Goal: Task Accomplishment & Management: Manage account settings

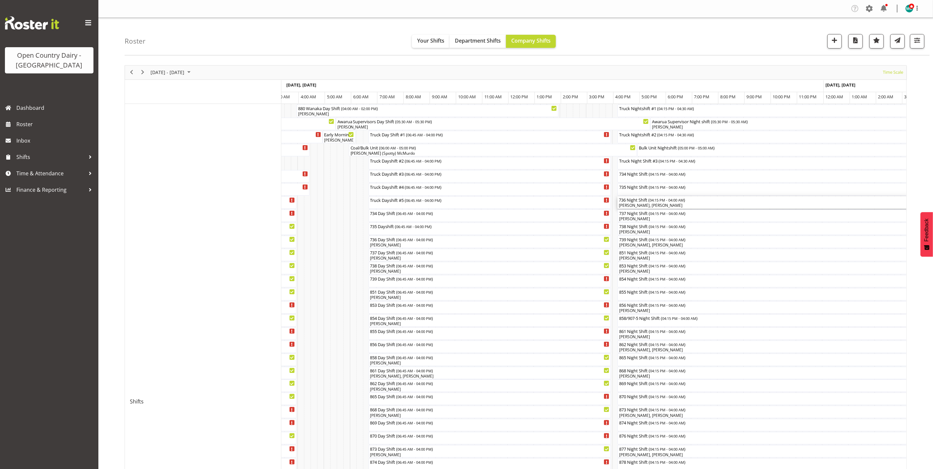
click at [660, 207] on div "Truck Nightshift #1 ( 04:15 PM - 04:30 AM ) Athol Warnock, Warren Tempelman, Ta…" at bounding box center [593, 422] width 625 height 636
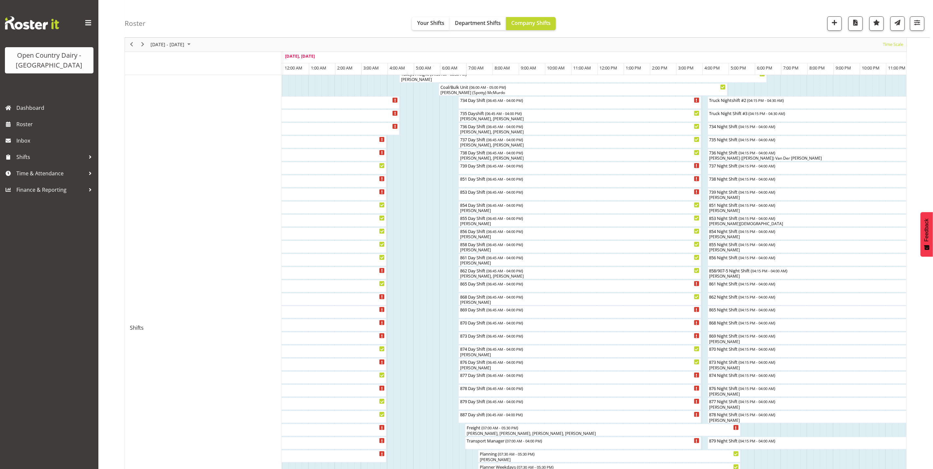
scroll to position [98, 0]
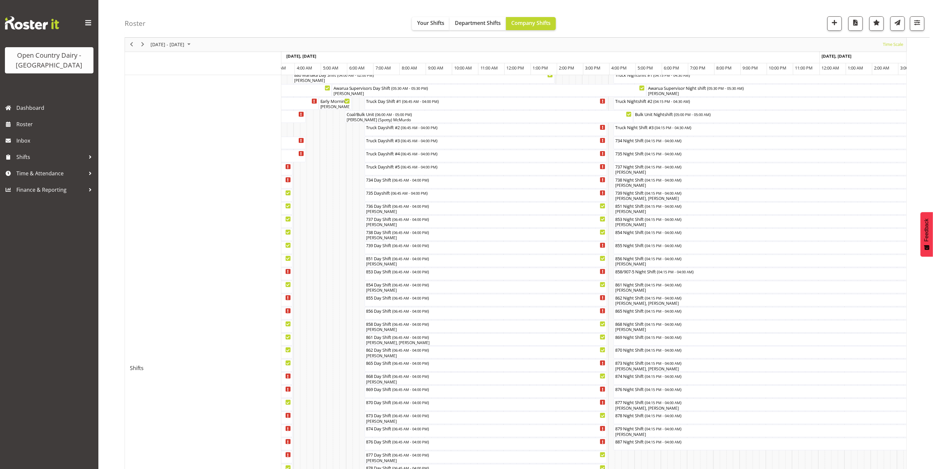
scroll to position [49, 0]
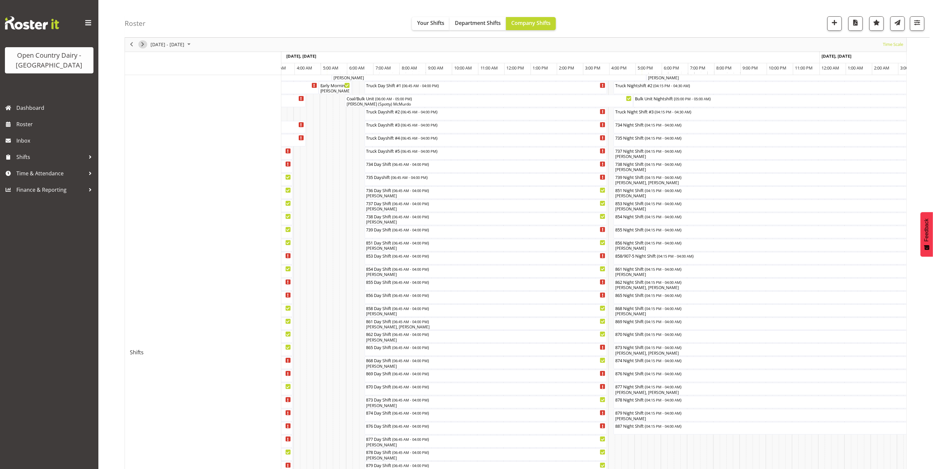
click at [143, 45] on span "Next" at bounding box center [143, 45] width 8 height 8
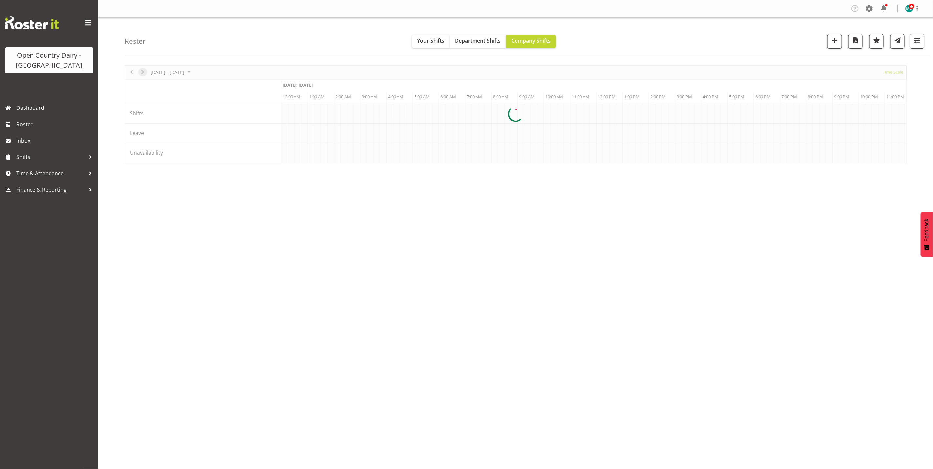
scroll to position [0, 0]
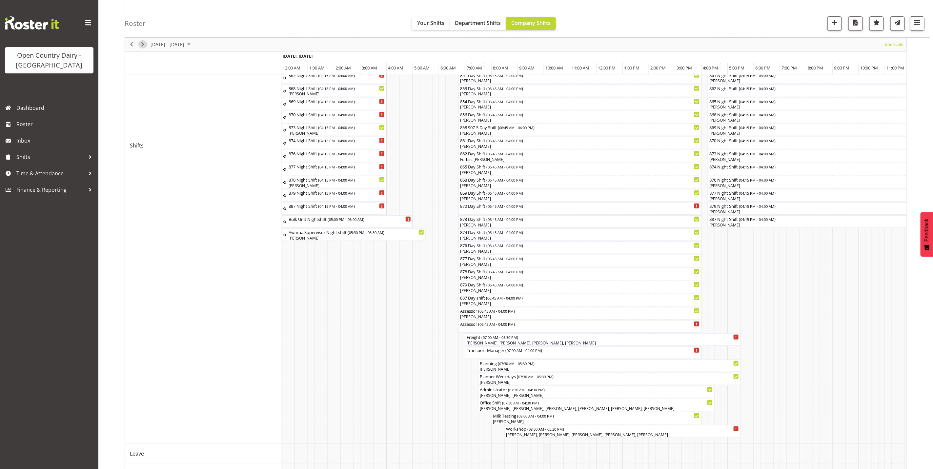
scroll to position [283, 0]
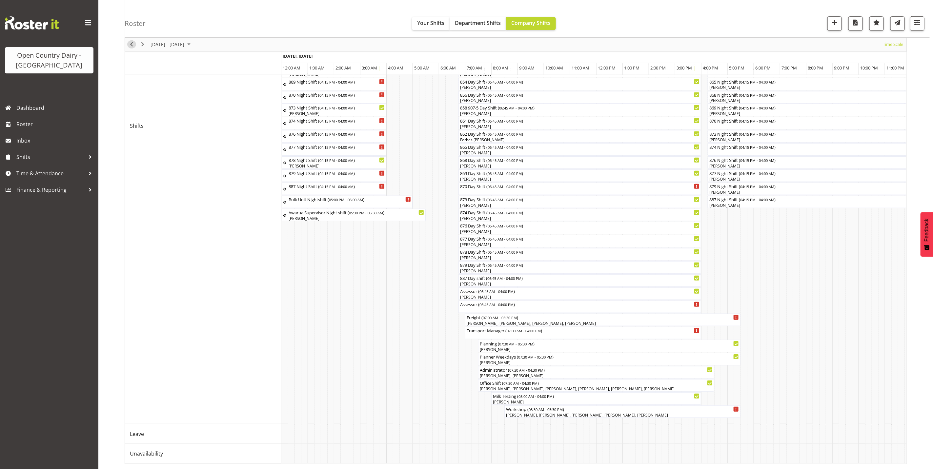
click at [130, 44] on span "Previous" at bounding box center [132, 45] width 8 height 8
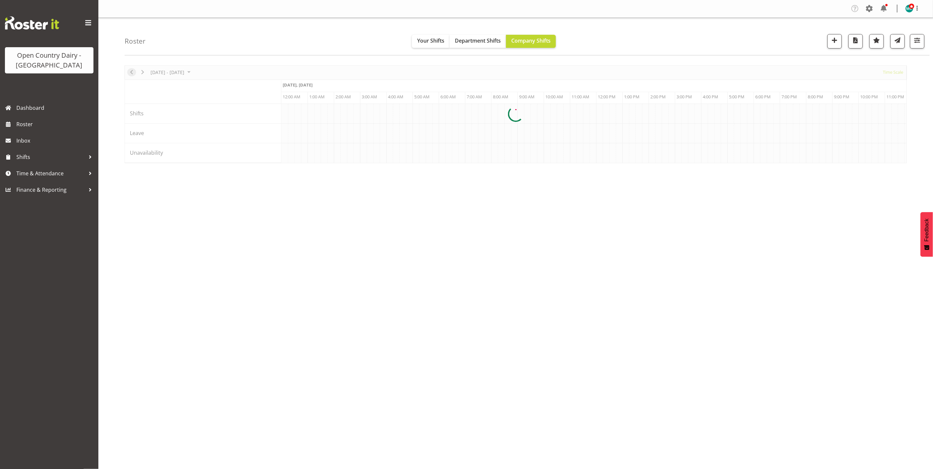
scroll to position [0, 0]
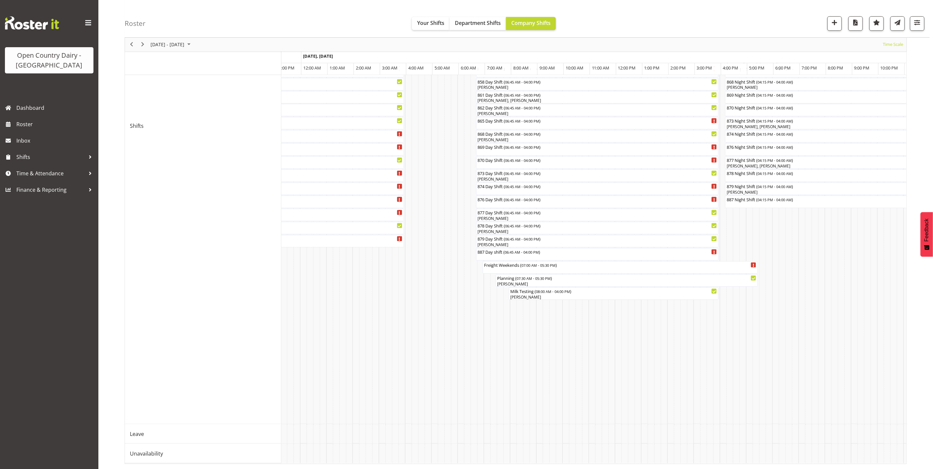
scroll to position [0, 3149]
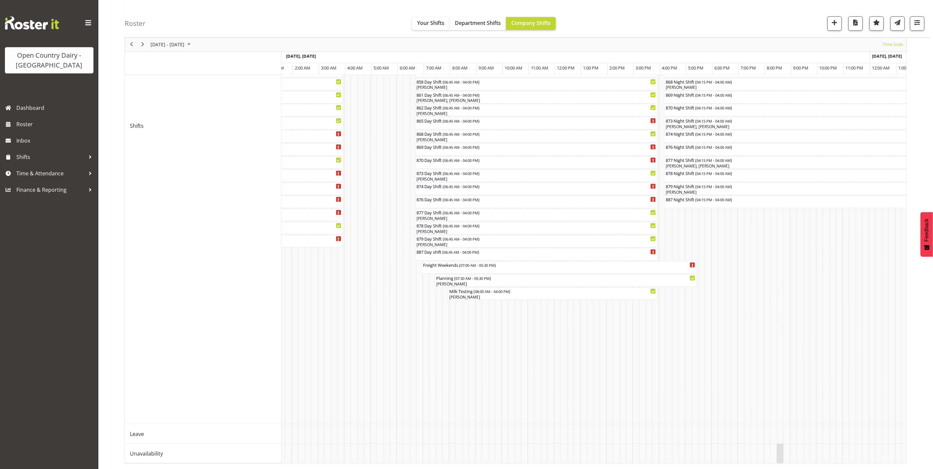
drag, startPoint x: 743, startPoint y: 456, endPoint x: 779, endPoint y: 451, distance: 35.8
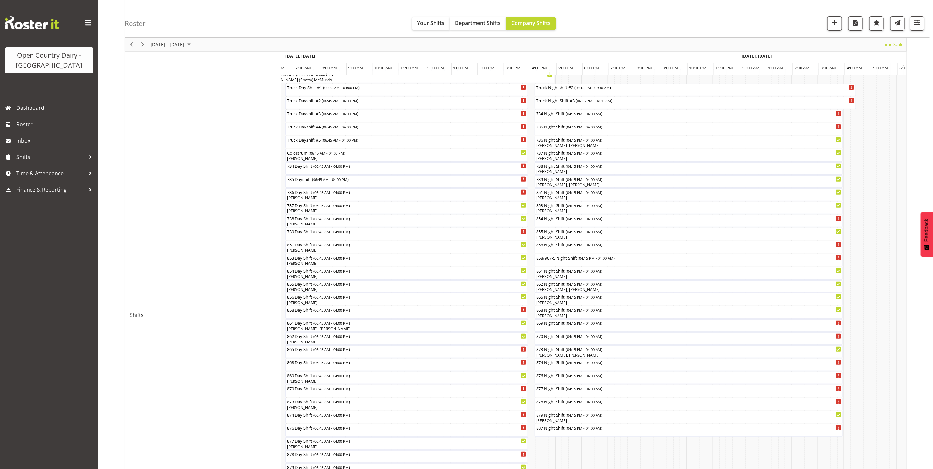
scroll to position [37, 0]
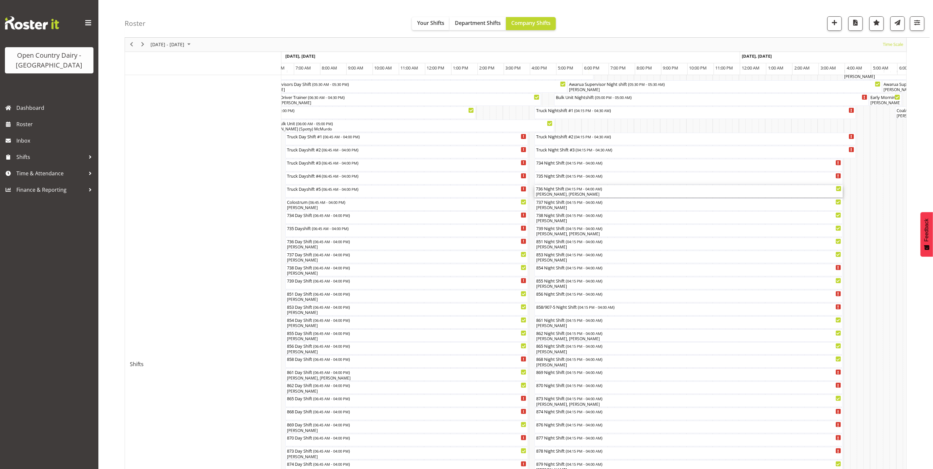
click at [556, 191] on div "736 Night Shift ( 04:15 PM - 04:00 AM )" at bounding box center [689, 188] width 306 height 7
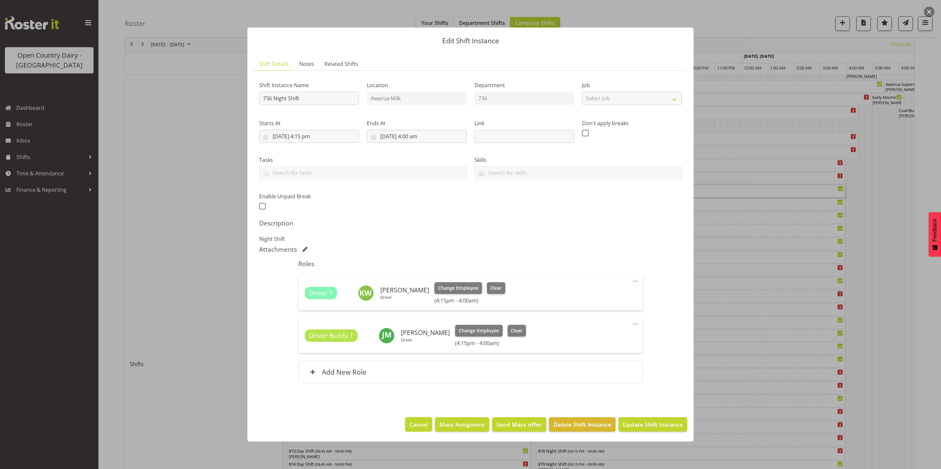
click at [422, 428] on span "Cancel" at bounding box center [418, 425] width 18 height 9
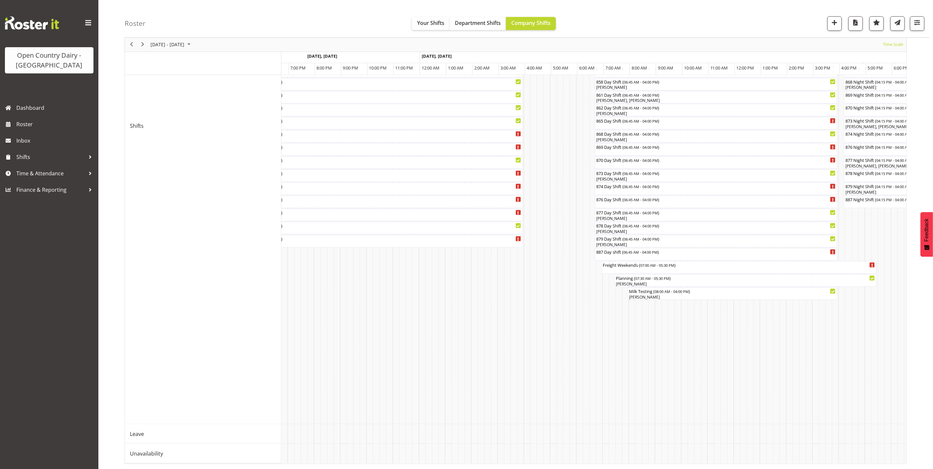
scroll to position [0, 3037]
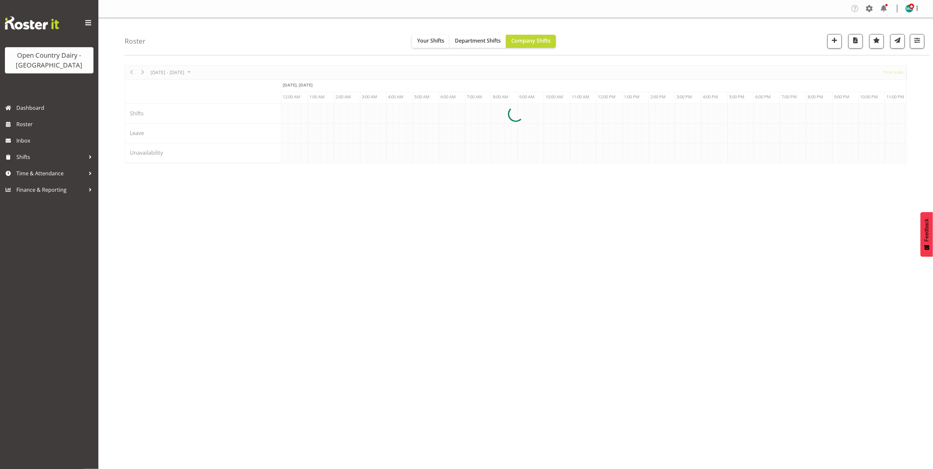
scroll to position [0, 1889]
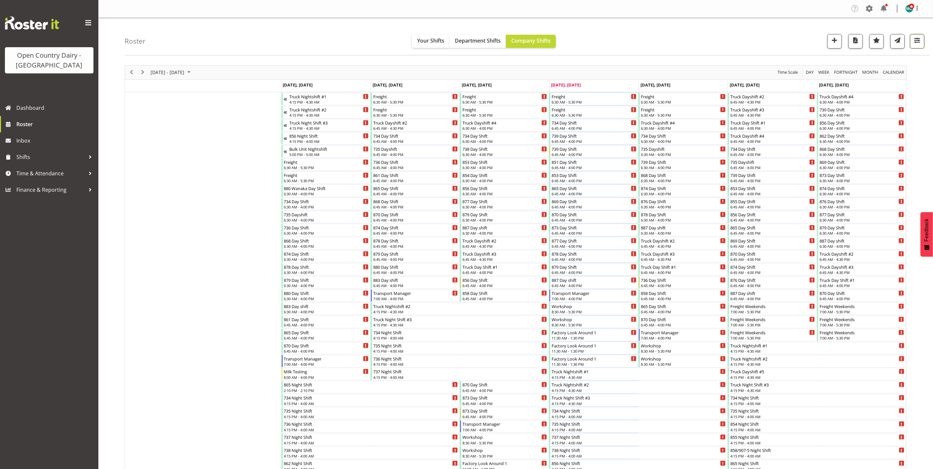
click at [923, 39] on button "button" at bounding box center [917, 41] width 14 height 14
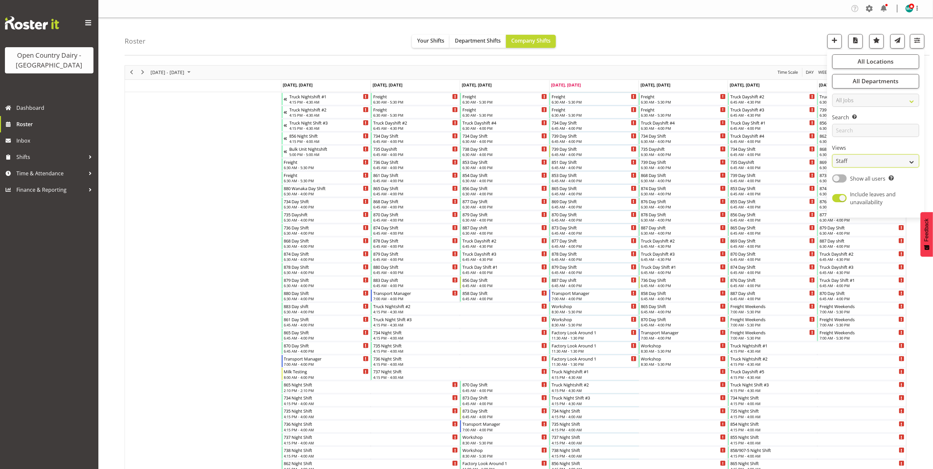
drag, startPoint x: 872, startPoint y: 160, endPoint x: 872, endPoint y: 164, distance: 3.9
click at [872, 160] on select "Staff Role Shift - Horizontal Shift - Vertical Staff - Location" at bounding box center [876, 161] width 87 height 13
select select "shiftH"
click at [833, 155] on select "Staff Role Shift - Horizontal Shift - Vertical Staff - Location" at bounding box center [876, 161] width 87 height 13
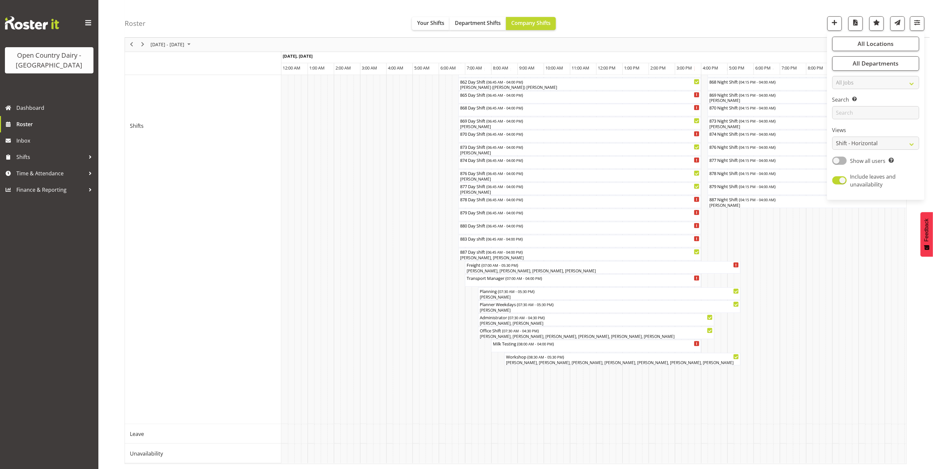
scroll to position [0, 2231]
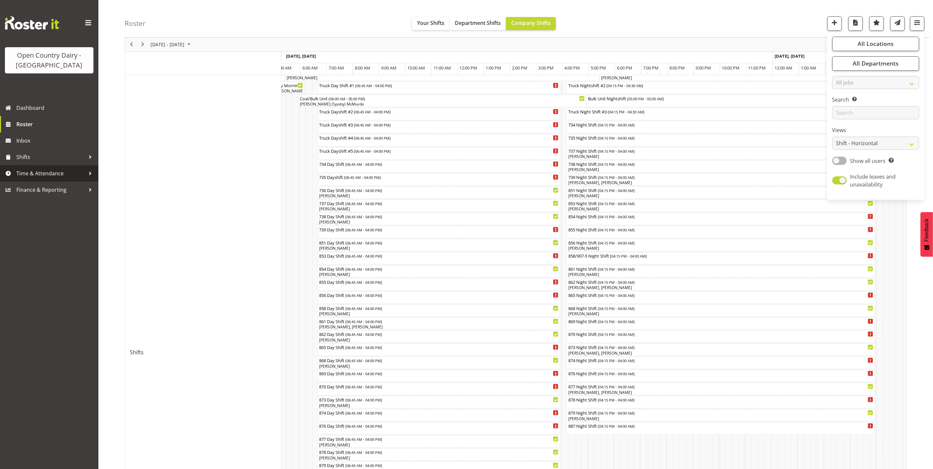
click at [30, 176] on span "Time & Attendance" at bounding box center [50, 174] width 69 height 10
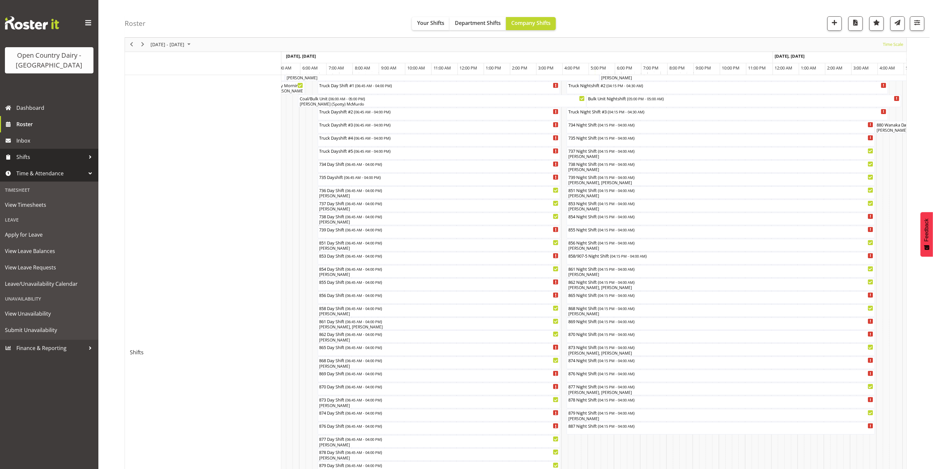
click at [29, 157] on span "Shifts" at bounding box center [50, 157] width 69 height 10
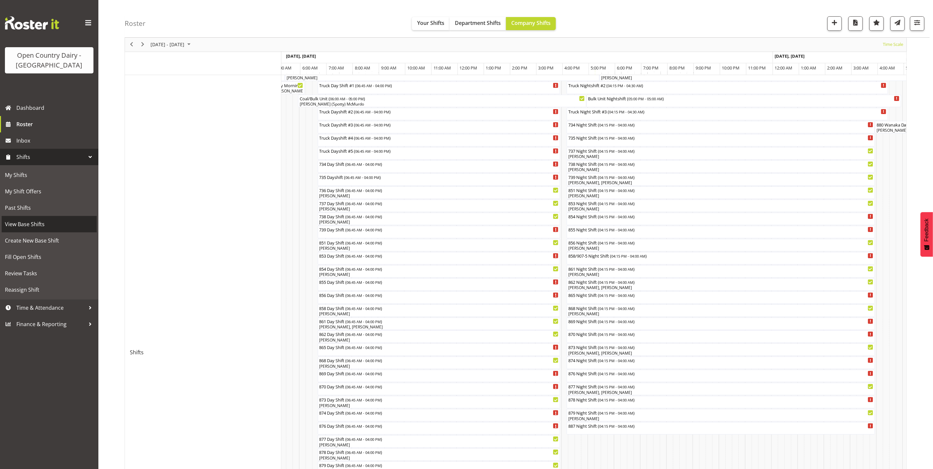
click at [20, 223] on span "View Base Shifts" at bounding box center [49, 224] width 89 height 10
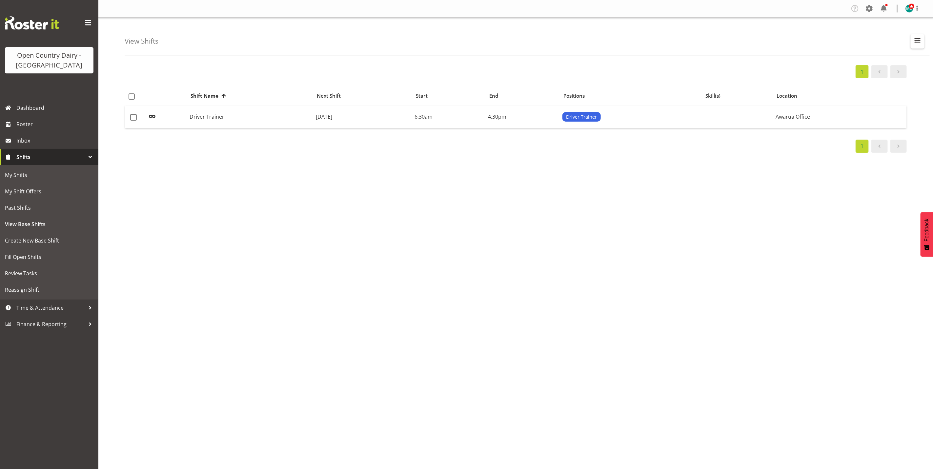
click at [920, 38] on span "button" at bounding box center [918, 40] width 9 height 9
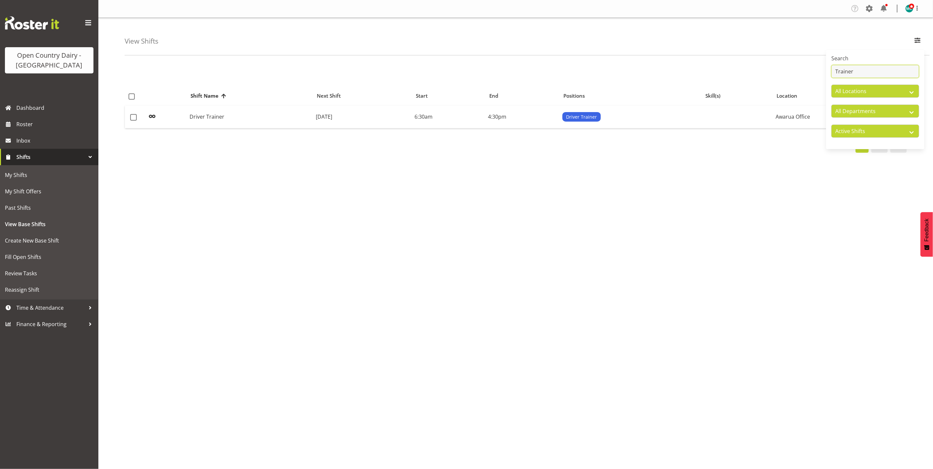
click at [864, 66] on input "Trainer" at bounding box center [876, 71] width 88 height 13
type input "T"
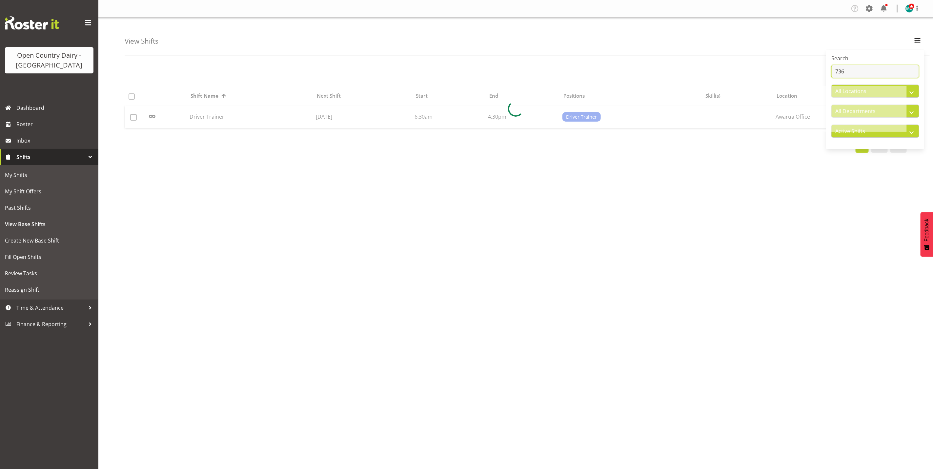
type input "736"
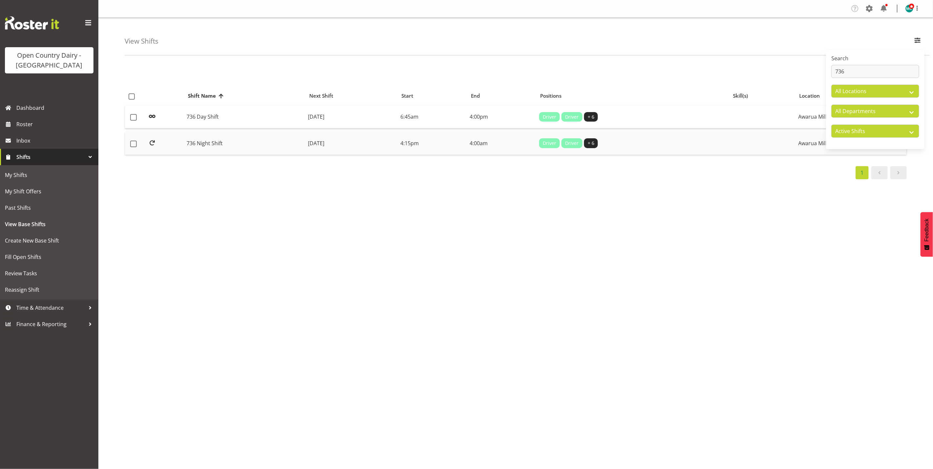
click at [202, 144] on td "736 Night Shift" at bounding box center [244, 143] width 121 height 23
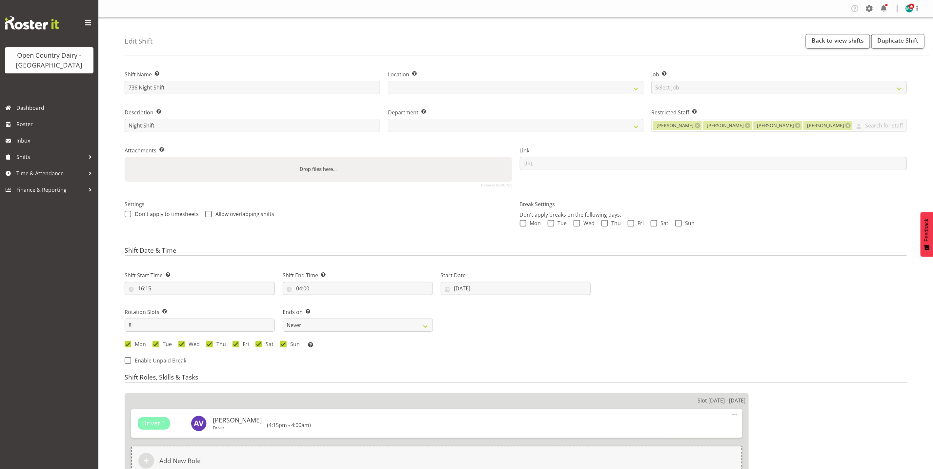
select select
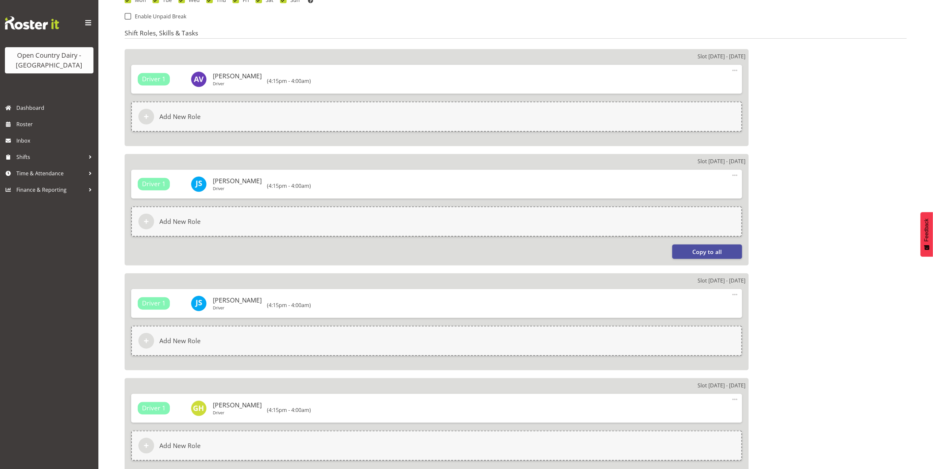
select select
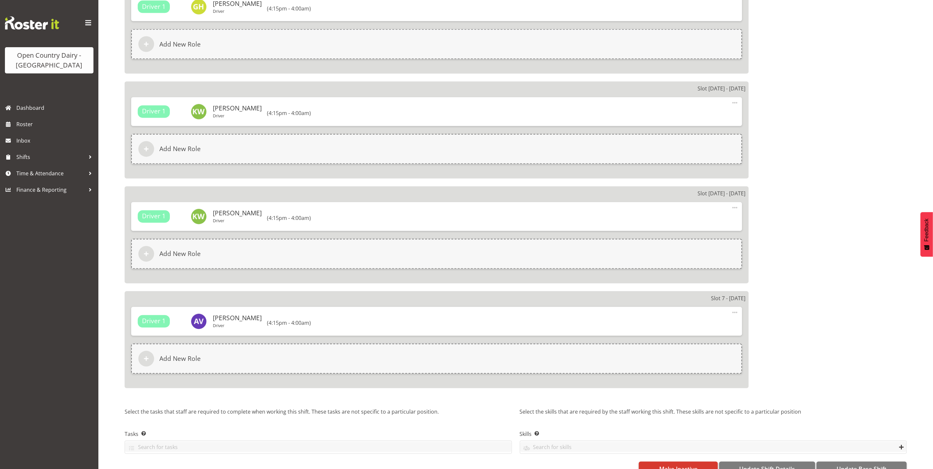
scroll to position [900, 0]
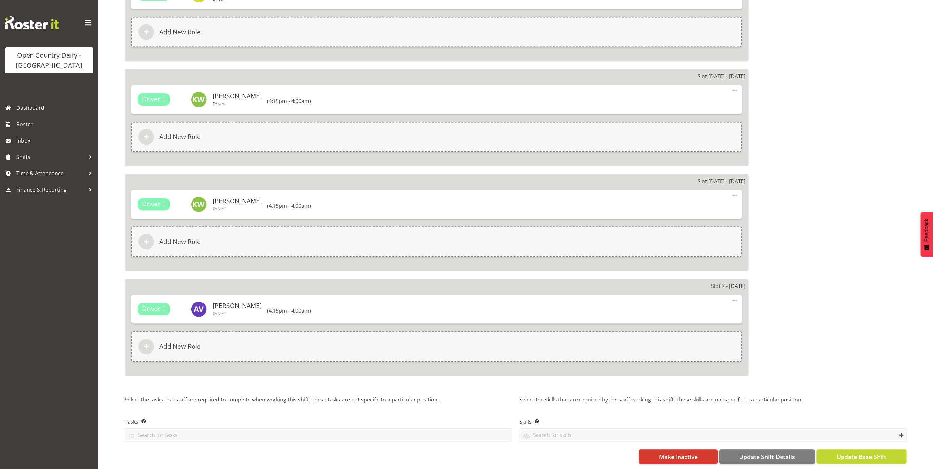
click at [873, 453] on span "Update Base Shift" at bounding box center [862, 457] width 50 height 9
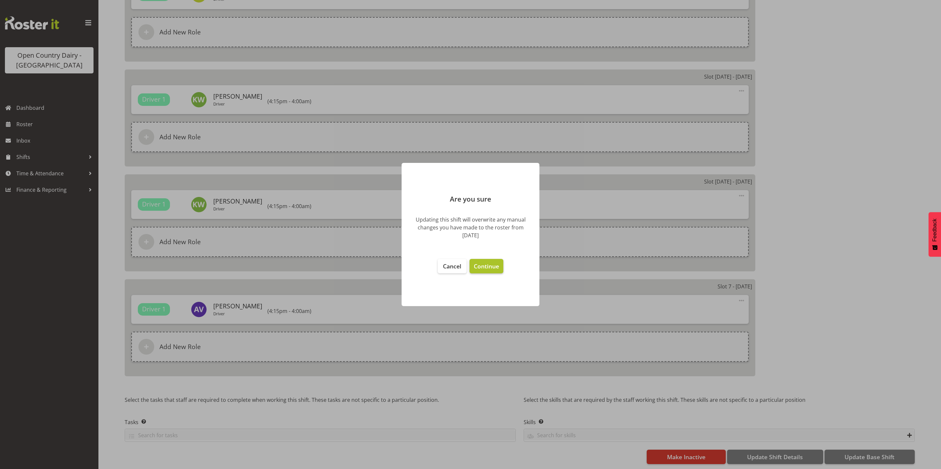
click at [486, 264] on span "Continue" at bounding box center [486, 266] width 25 height 8
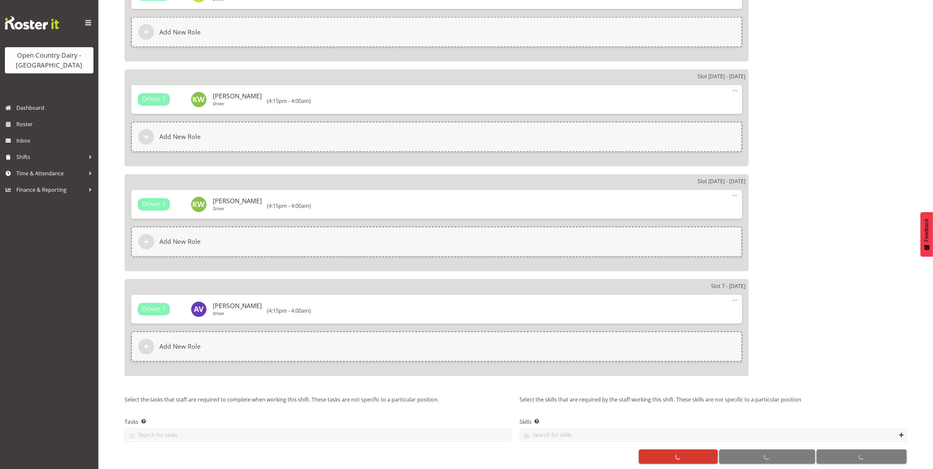
select select
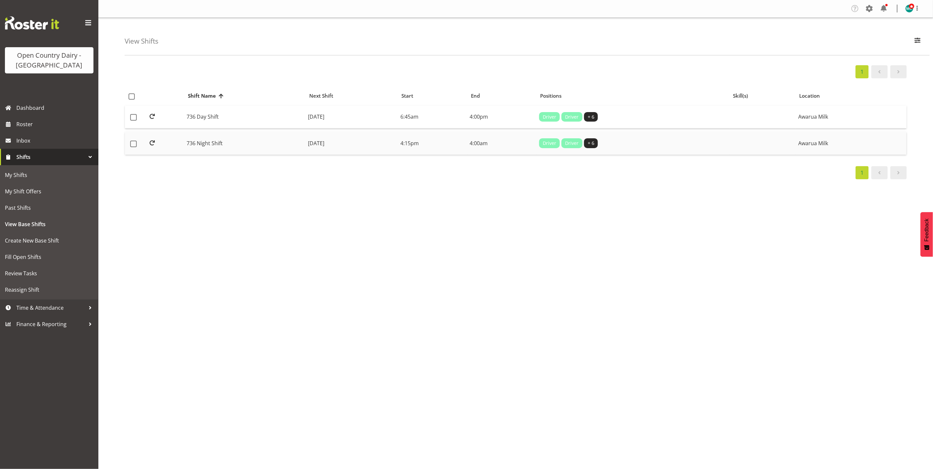
click at [198, 144] on td "736 Night Shift" at bounding box center [244, 143] width 121 height 23
drag, startPoint x: 27, startPoint y: 126, endPoint x: 51, endPoint y: 134, distance: 25.7
click at [27, 126] on span "Roster" at bounding box center [55, 124] width 79 height 10
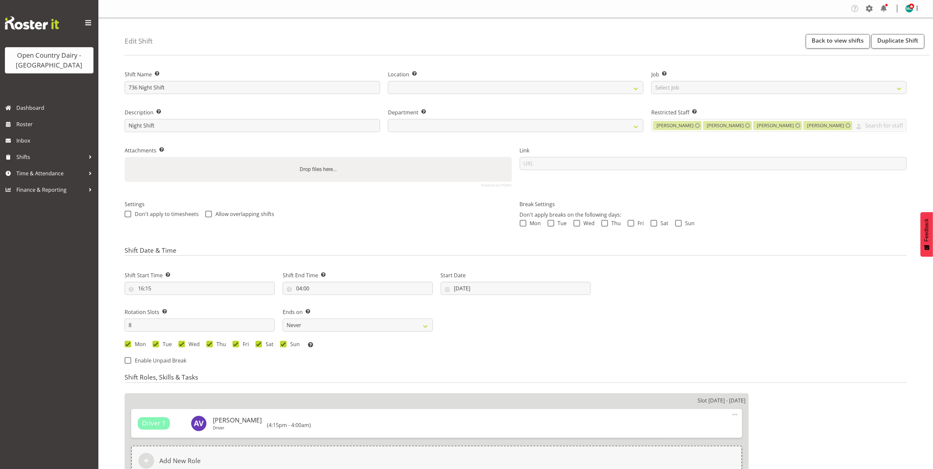
select select
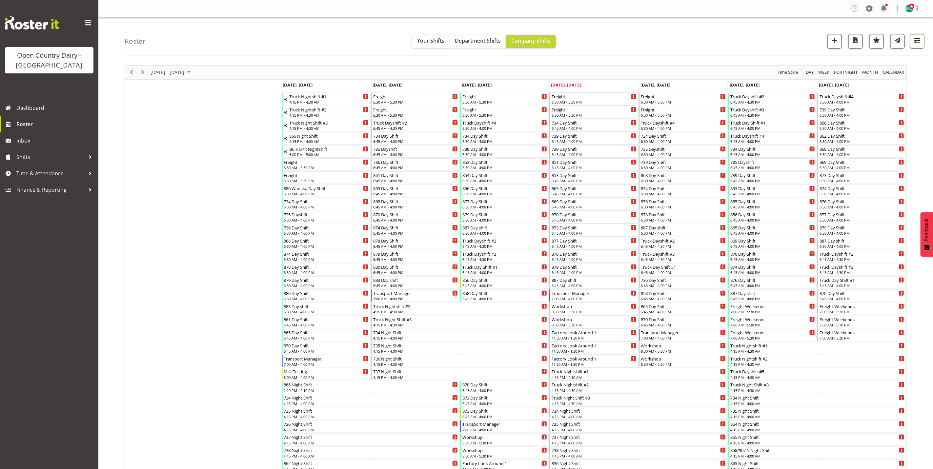
click at [921, 40] on span "button" at bounding box center [917, 40] width 9 height 9
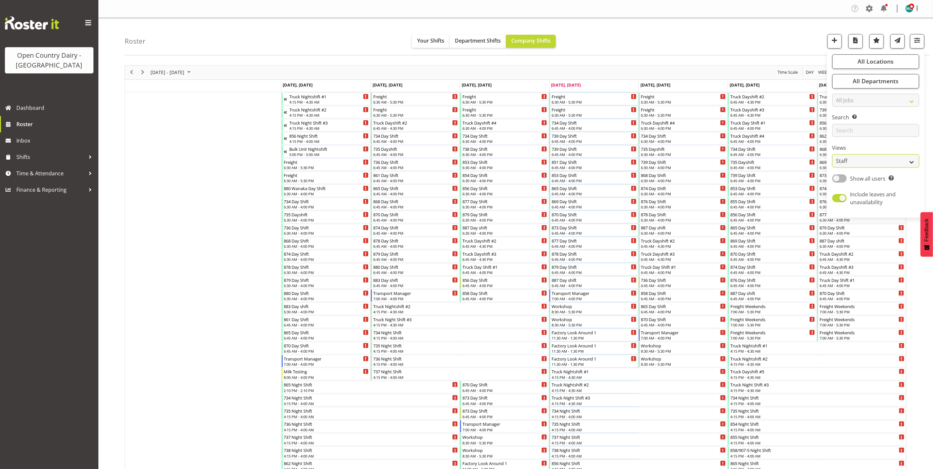
click at [867, 162] on select "Staff Role Shift - Horizontal Shift - Vertical Staff - Location" at bounding box center [876, 161] width 87 height 13
select select "shiftH"
click at [833, 155] on select "Staff Role Shift - Horizontal Shift - Vertical Staff - Location" at bounding box center [876, 161] width 87 height 13
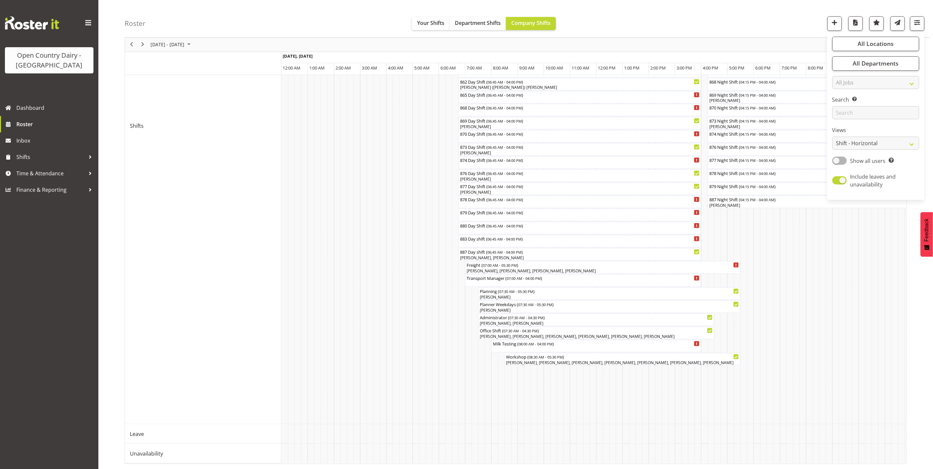
scroll to position [0, 2303]
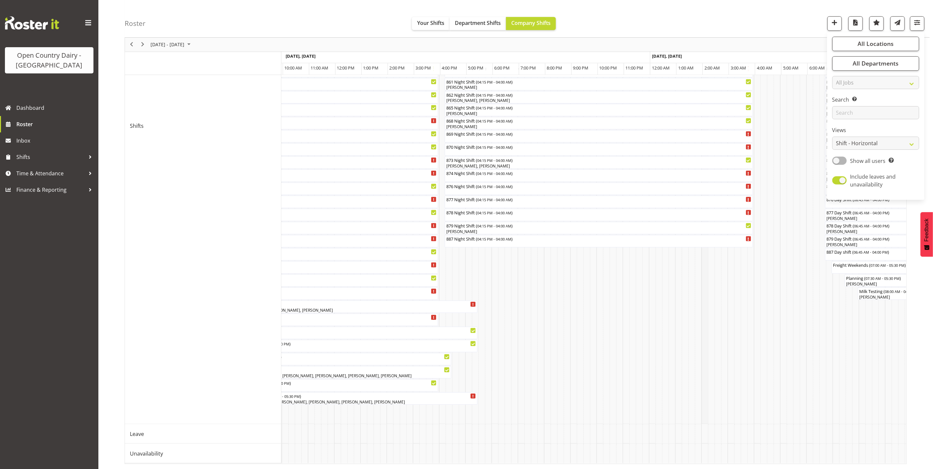
click at [702, 315] on td "Timeline Week of August 21, 2025" at bounding box center [705, 126] width 7 height 597
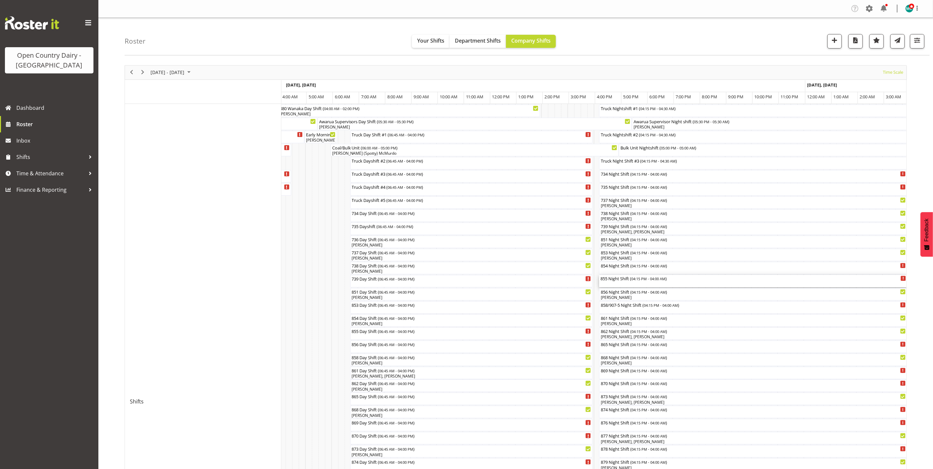
click at [618, 281] on div "855 Night Shift ( 04:15 PM - 04:00 AM )" at bounding box center [754, 278] width 306 height 7
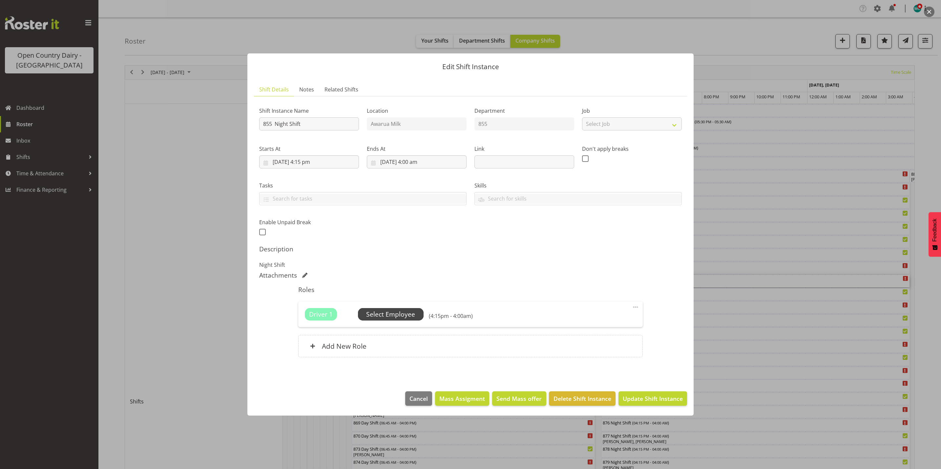
click at [380, 316] on span "Select Employee" at bounding box center [390, 315] width 49 height 10
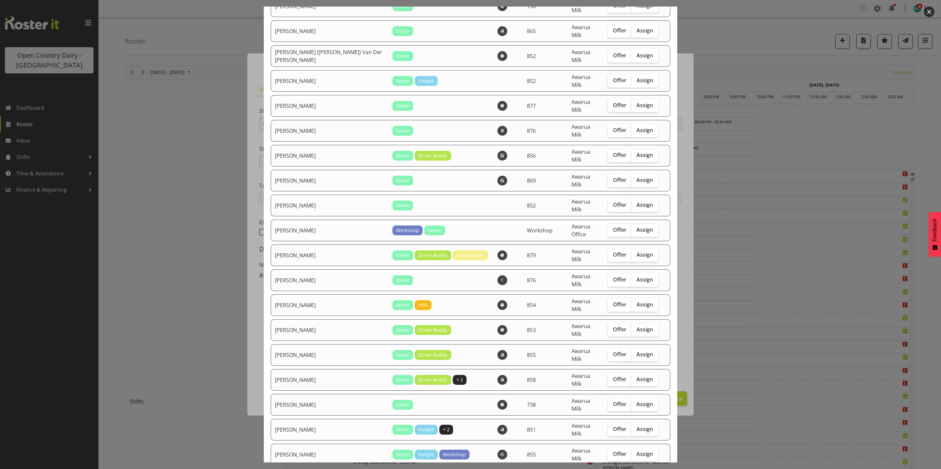
scroll to position [787, 0]
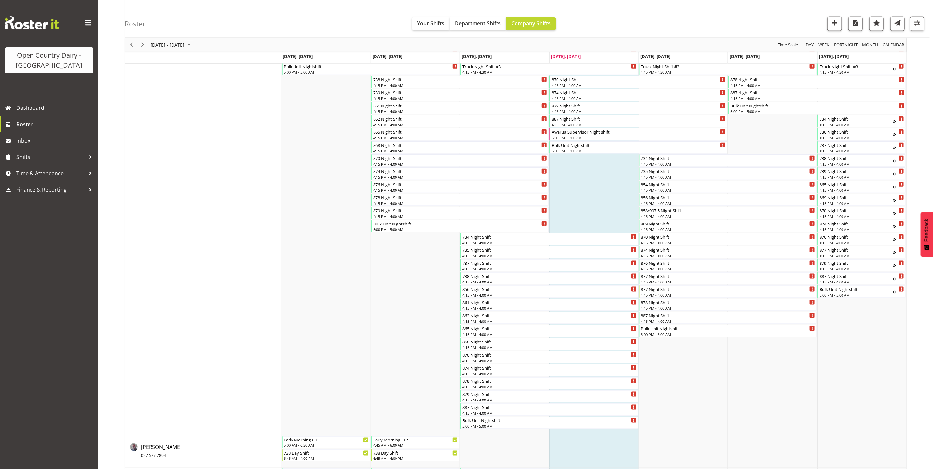
scroll to position [394, 0]
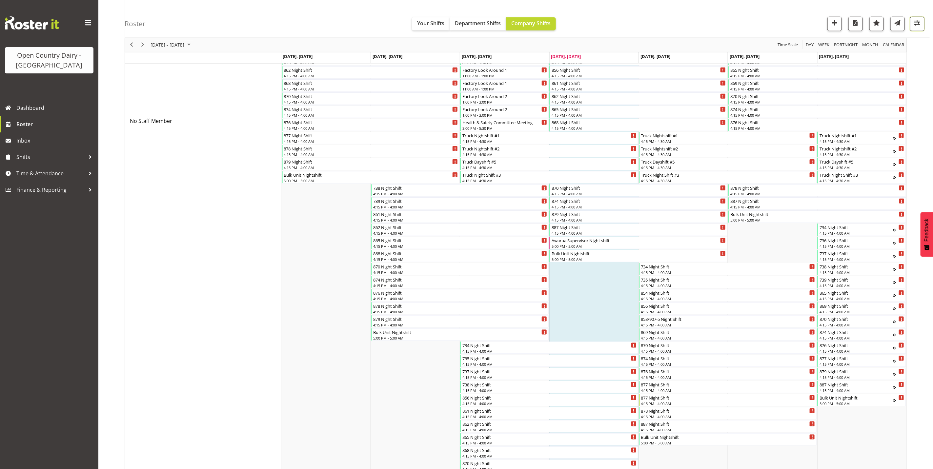
click at [914, 23] on span "button" at bounding box center [917, 22] width 9 height 9
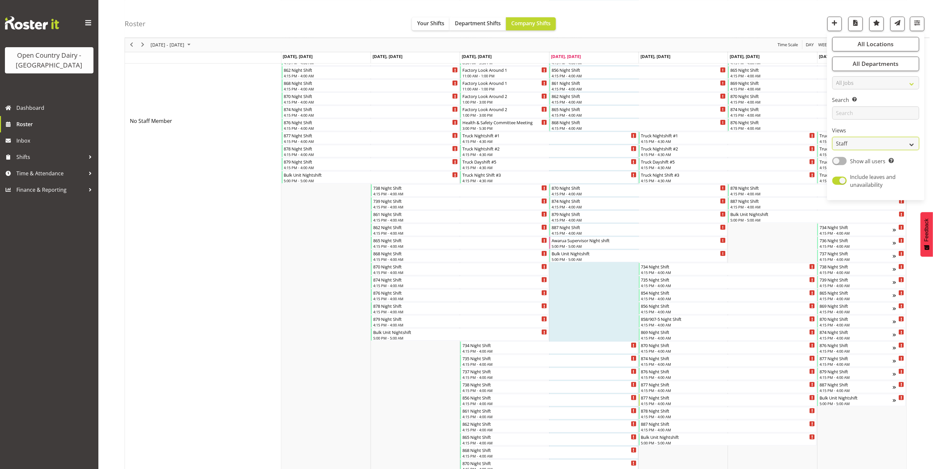
click at [859, 148] on select "Staff Role Shift - Horizontal Shift - Vertical Staff - Location" at bounding box center [876, 143] width 87 height 13
select select "shiftH"
click at [833, 150] on select "Staff Role Shift - Horizontal Shift - Vertical Staff - Location" at bounding box center [876, 143] width 87 height 13
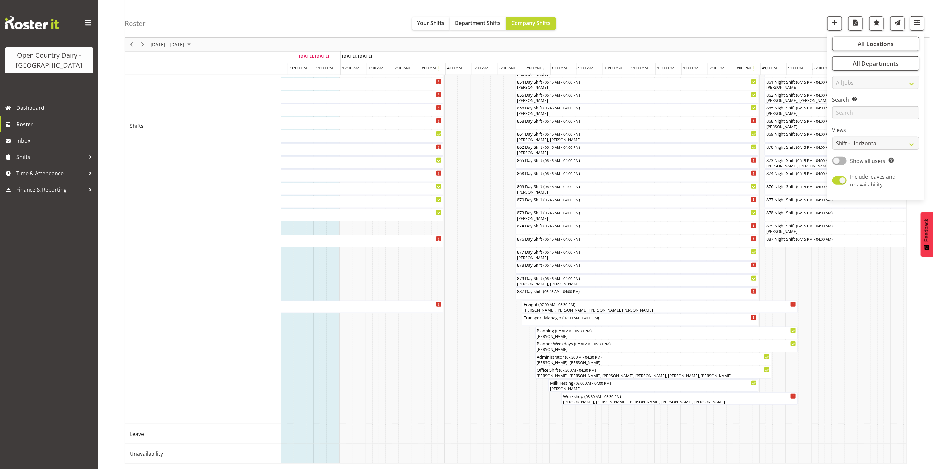
scroll to position [0, 2497]
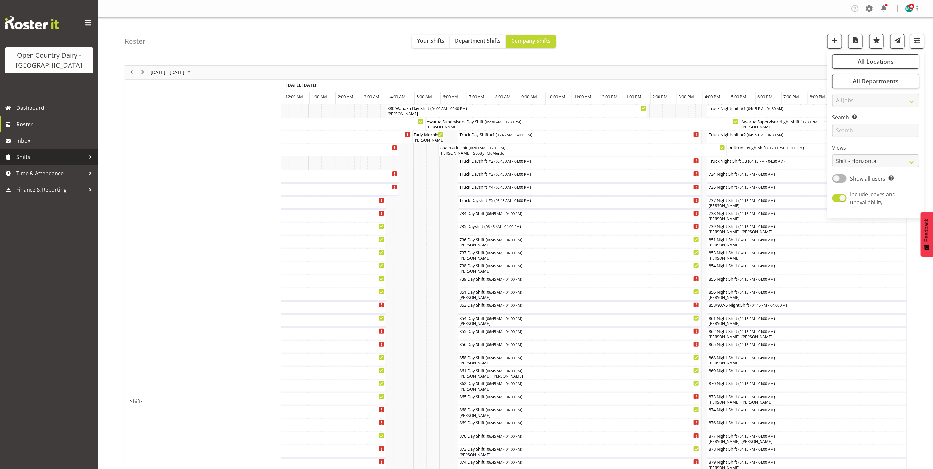
click at [33, 156] on span "Shifts" at bounding box center [50, 157] width 69 height 10
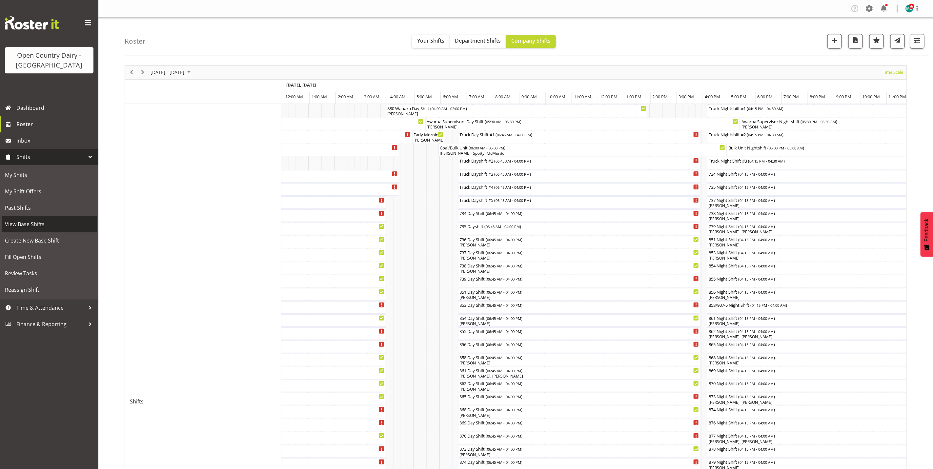
click at [28, 227] on span "View Base Shifts" at bounding box center [49, 224] width 89 height 10
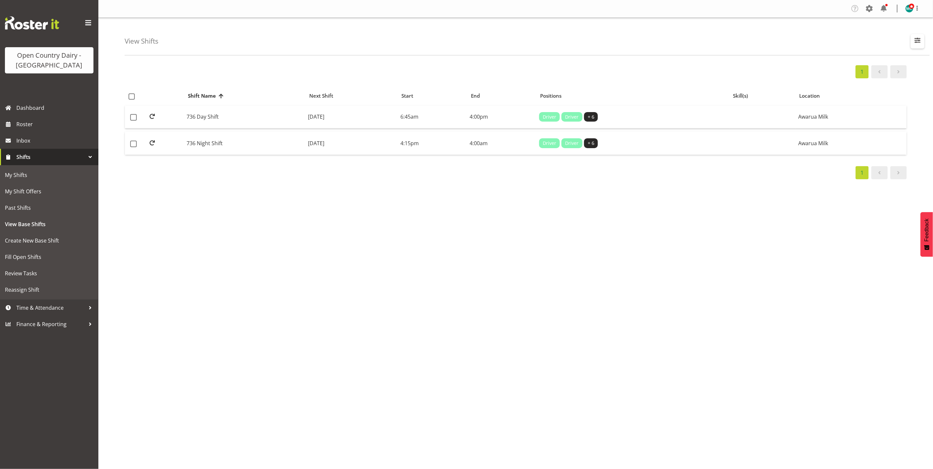
click at [919, 41] on span "button" at bounding box center [918, 40] width 9 height 9
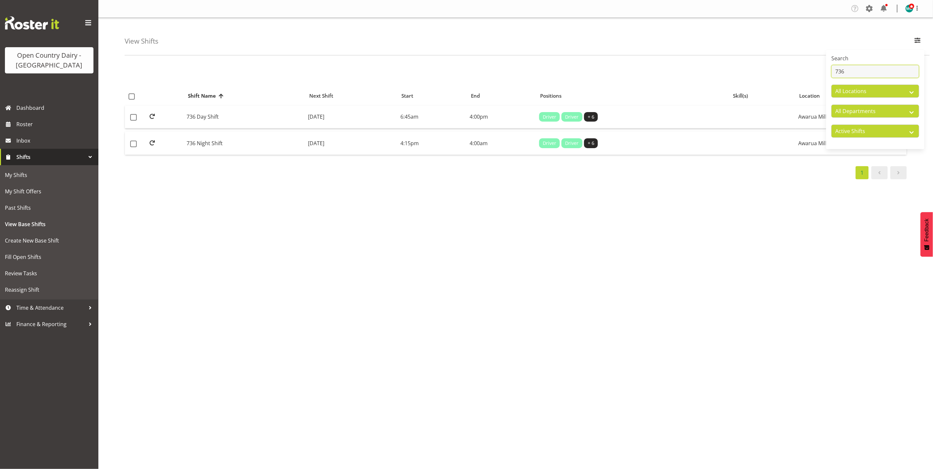
click at [871, 74] on input "736" at bounding box center [876, 71] width 88 height 13
click at [198, 146] on td "736 Night Shift" at bounding box center [244, 143] width 121 height 23
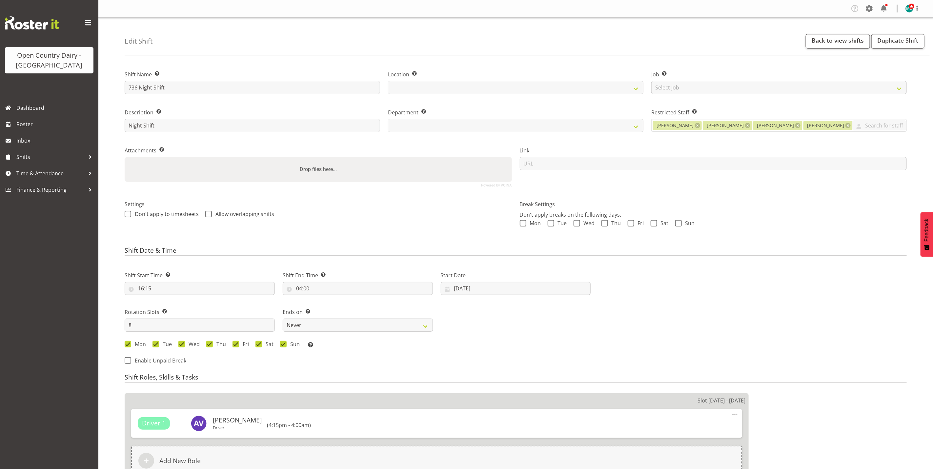
select select
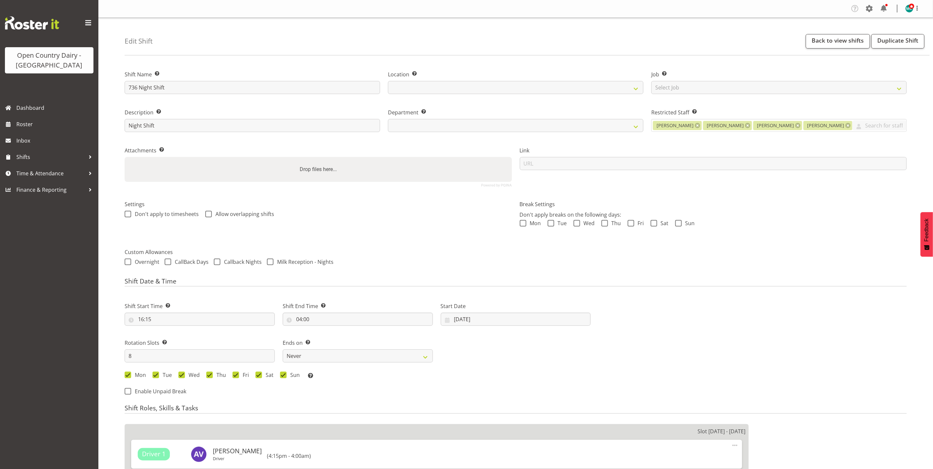
select select
select select "906"
